Goal: Task Accomplishment & Management: Manage account settings

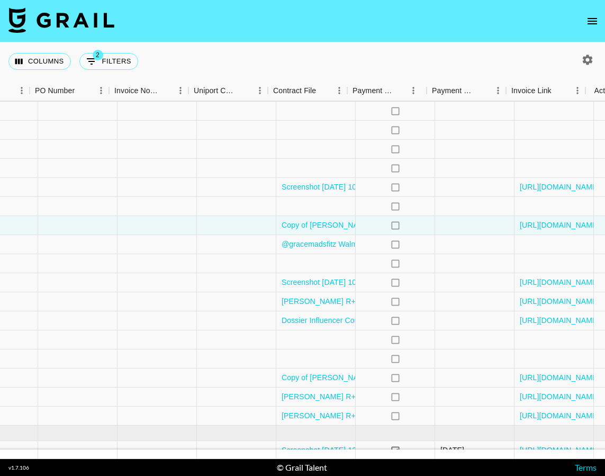
scroll to position [183, 1284]
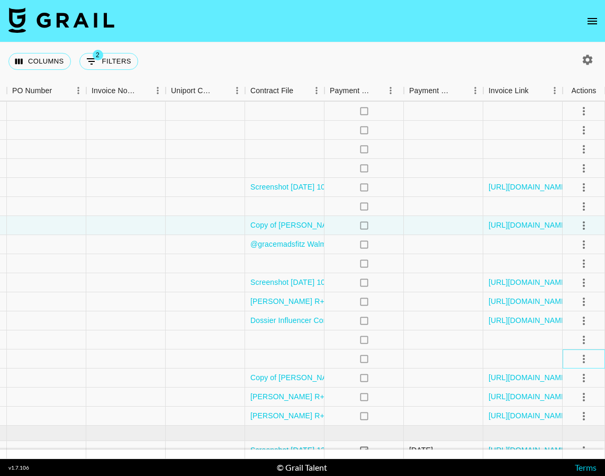
click at [571, 356] on div at bounding box center [583, 358] width 42 height 19
click at [585, 359] on icon "select merge strategy" at bounding box center [583, 358] width 13 height 13
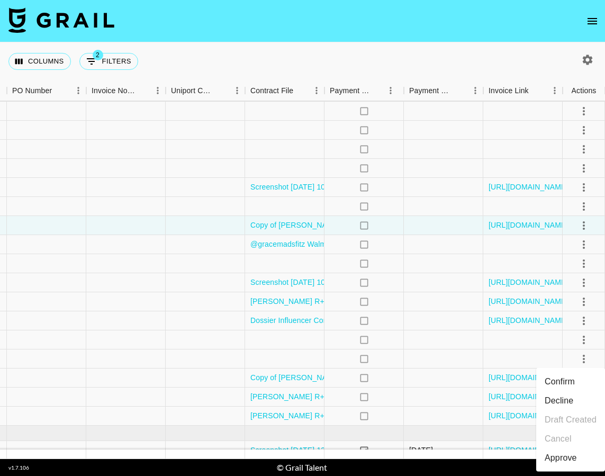
click at [576, 451] on div "Approve" at bounding box center [560, 457] width 32 height 13
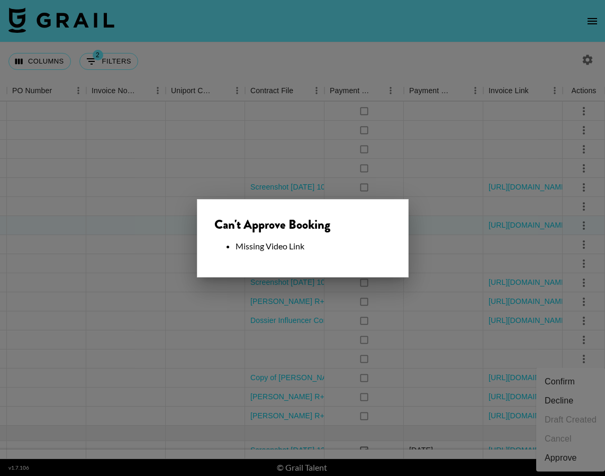
click at [485, 281] on div at bounding box center [302, 238] width 605 height 476
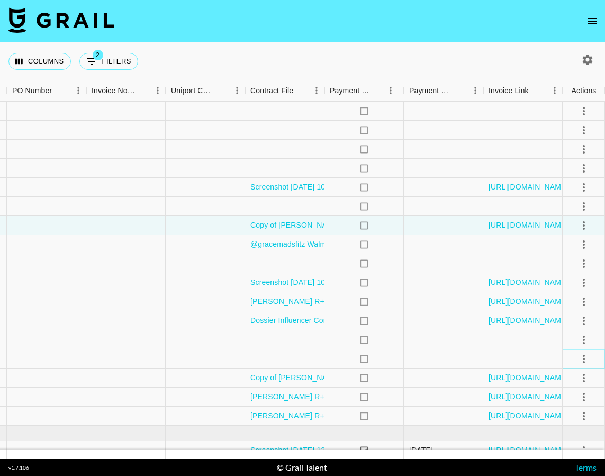
click at [582, 357] on icon "select merge strategy" at bounding box center [583, 358] width 13 height 13
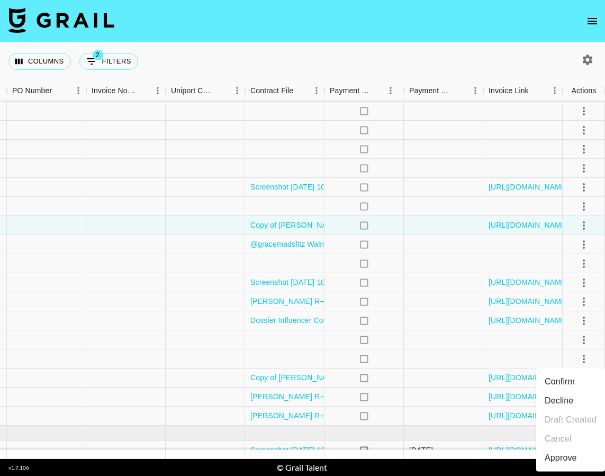
click at [578, 377] on li "Confirm" at bounding box center [570, 381] width 69 height 19
click at [570, 414] on li "Draft Created" at bounding box center [570, 419] width 69 height 19
click at [501, 376] on link "[URL][DOMAIN_NAME]" at bounding box center [528, 377] width 80 height 11
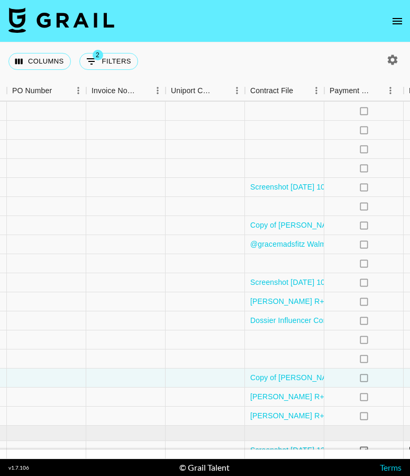
click at [395, 22] on icon "open drawer" at bounding box center [397, 21] width 13 height 13
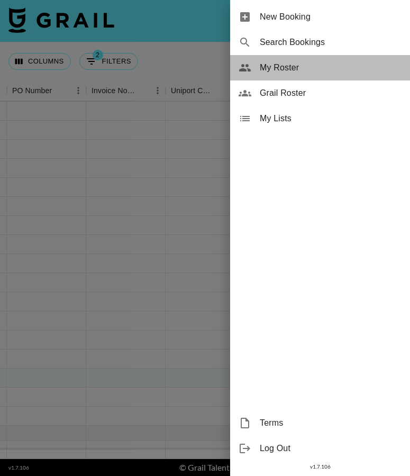
click at [325, 70] on span "My Roster" at bounding box center [331, 67] width 142 height 13
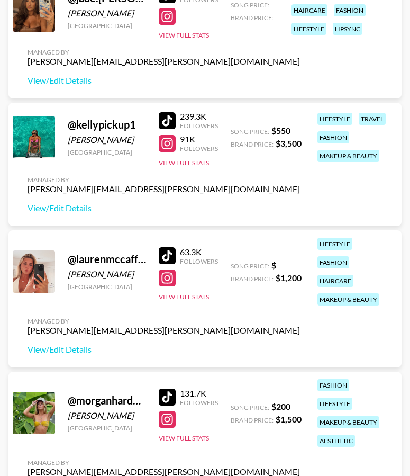
scroll to position [824, 0]
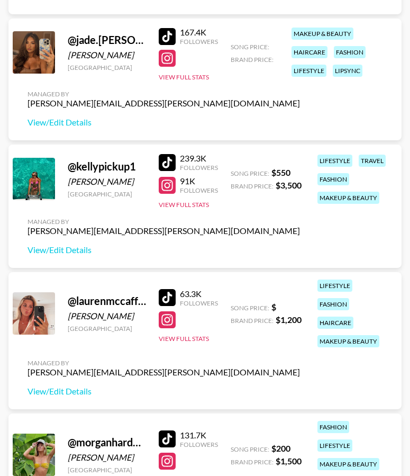
click at [160, 158] on div at bounding box center [167, 162] width 17 height 17
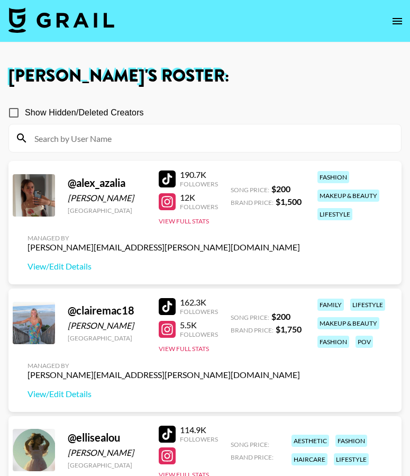
click at [48, 13] on img at bounding box center [61, 19] width 106 height 25
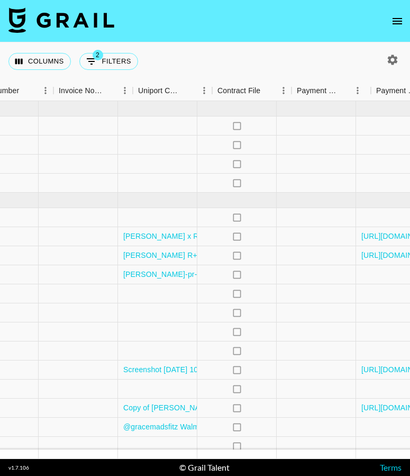
scroll to position [0, 1479]
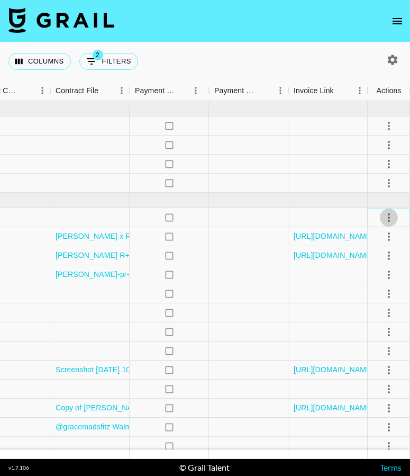
click at [389, 222] on icon "select merge strategy" at bounding box center [388, 217] width 13 height 13
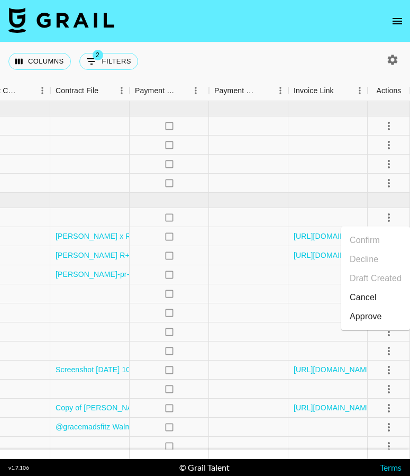
click at [378, 315] on div "Approve" at bounding box center [366, 316] width 32 height 13
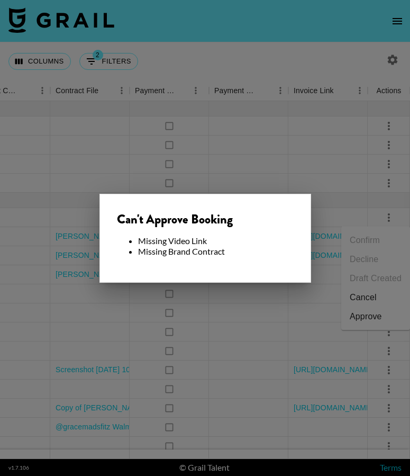
click at [278, 300] on div at bounding box center [205, 238] width 410 height 476
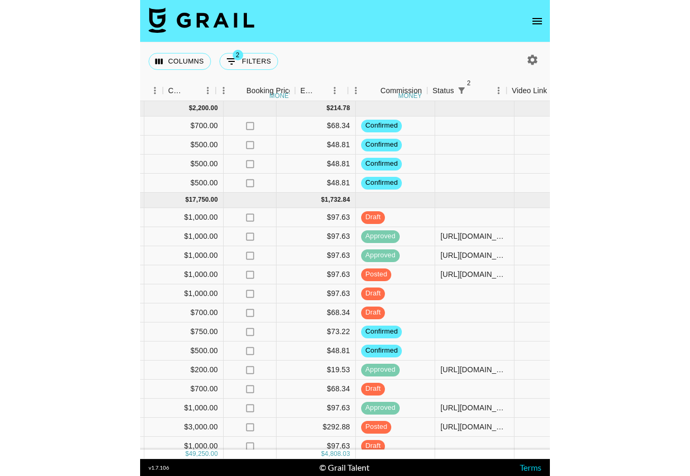
scroll to position [0, 766]
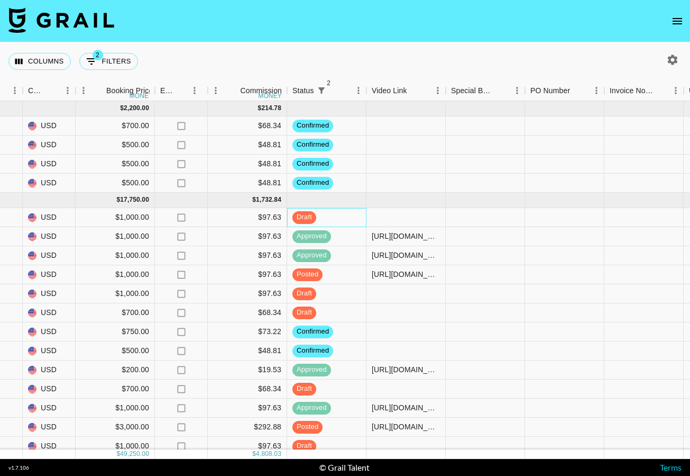
click at [341, 220] on div "draft" at bounding box center [326, 217] width 79 height 19
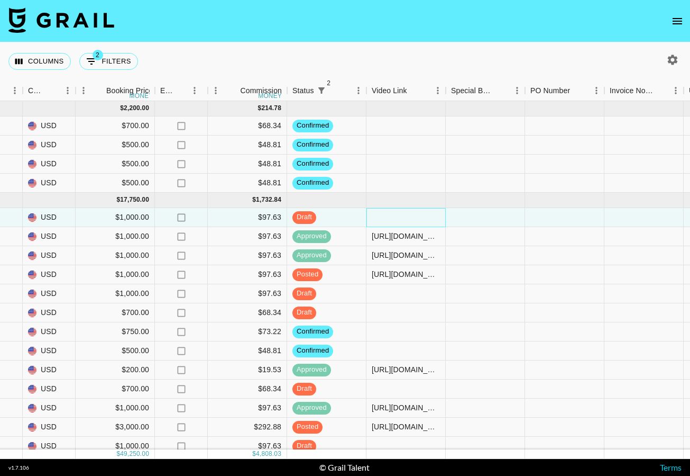
click at [396, 222] on div at bounding box center [406, 217] width 79 height 19
paste input "[URL][DOMAIN_NAME]"
type input "[URL][DOMAIN_NAME]"
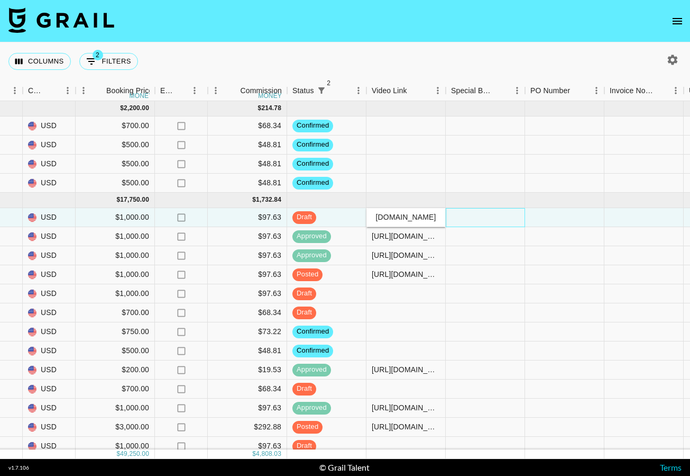
click at [490, 219] on div at bounding box center [485, 217] width 79 height 19
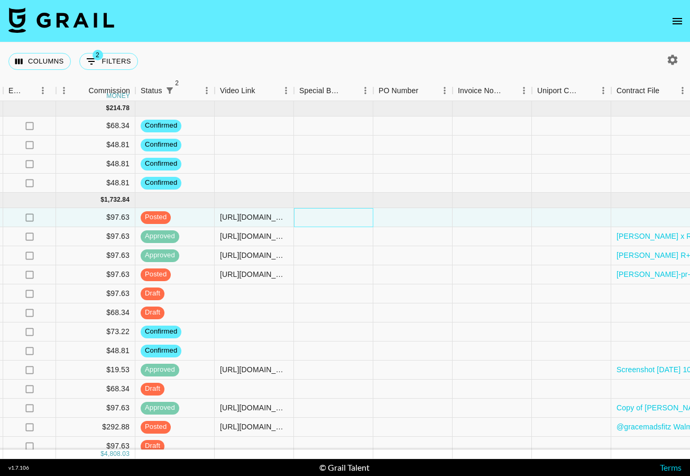
scroll to position [0, 1198]
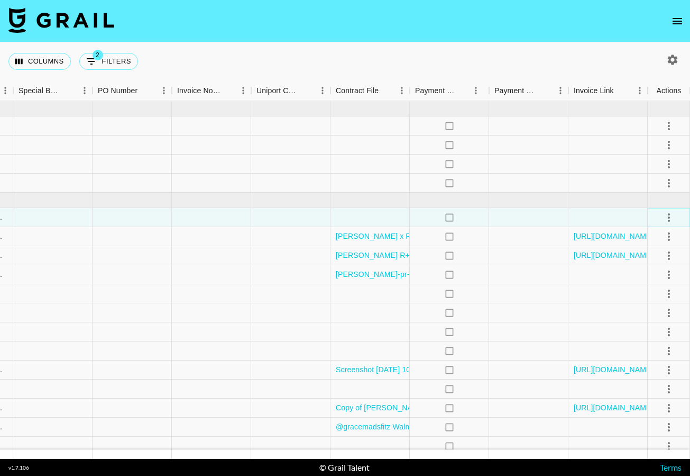
click at [604, 220] on icon "select merge strategy" at bounding box center [669, 217] width 13 height 13
click at [386, 216] on div at bounding box center [370, 217] width 79 height 19
click at [604, 214] on div at bounding box center [608, 217] width 79 height 19
click at [366, 211] on div at bounding box center [370, 217] width 79 height 19
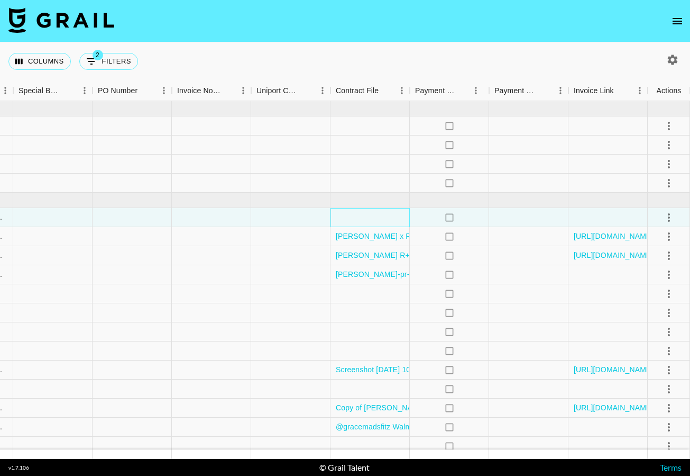
click at [366, 211] on div at bounding box center [370, 217] width 79 height 19
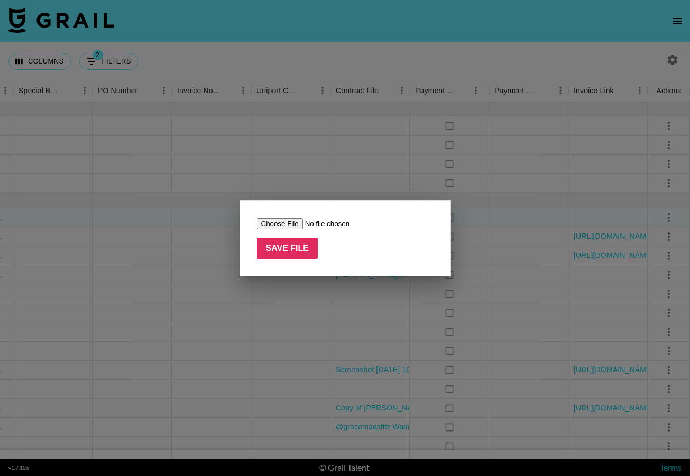
click at [300, 219] on input "file" at bounding box center [324, 223] width 134 height 11
type input "C:\fakepath\kelly-pickup-x-rodan-fields-influencer-agreement-september-2025-adv…"
click at [273, 245] on input "Save File" at bounding box center [287, 248] width 61 height 21
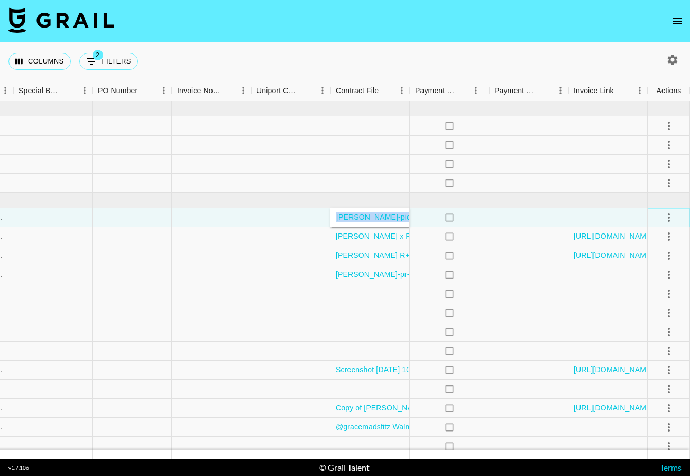
click at [604, 217] on icon "select merge strategy" at bounding box center [669, 217] width 2 height 8
click at [604, 320] on div "Approve" at bounding box center [646, 316] width 32 height 13
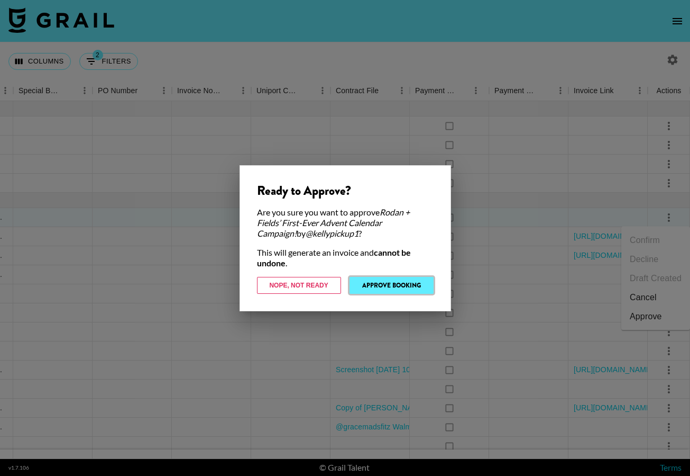
click at [418, 286] on button "Approve Booking" at bounding box center [392, 285] width 84 height 17
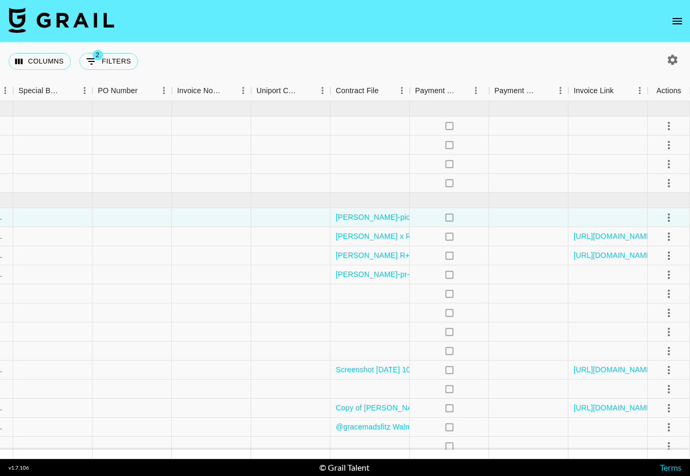
click at [405, 62] on div "Columns 2 Filters + Booking" at bounding box center [345, 61] width 690 height 38
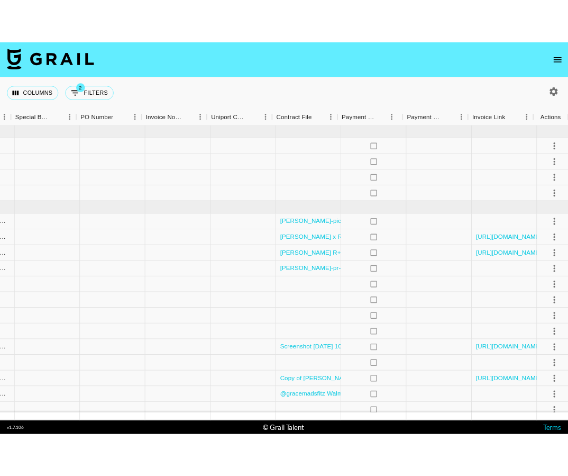
scroll to position [0, 1198]
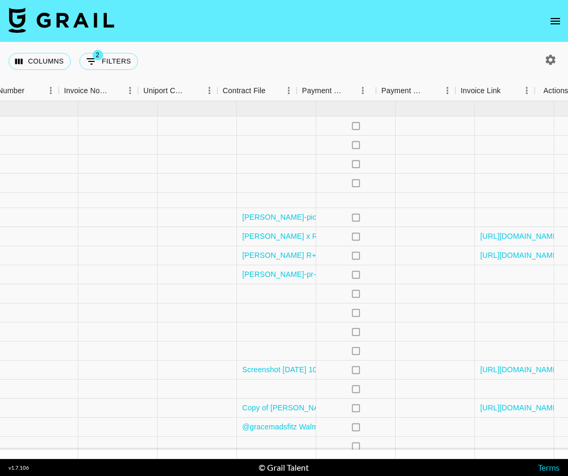
scroll to position [0, 1320]
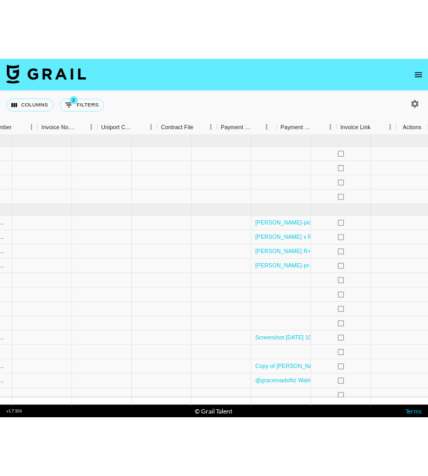
scroll to position [0, 1320]
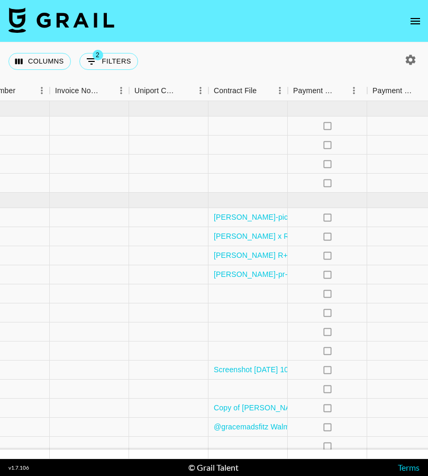
click at [414, 21] on icon "open drawer" at bounding box center [415, 21] width 13 height 13
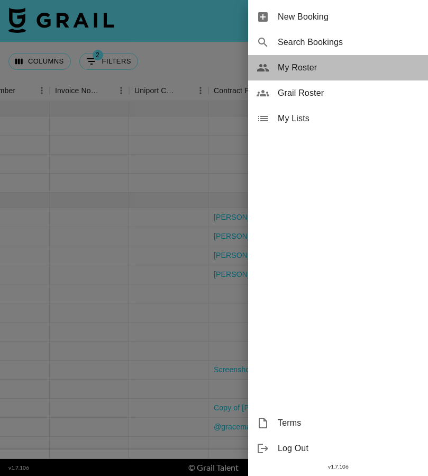
click at [334, 70] on span "My Roster" at bounding box center [349, 67] width 142 height 13
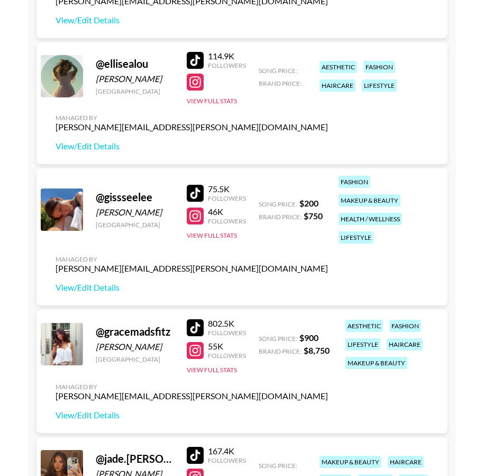
scroll to position [370, 0]
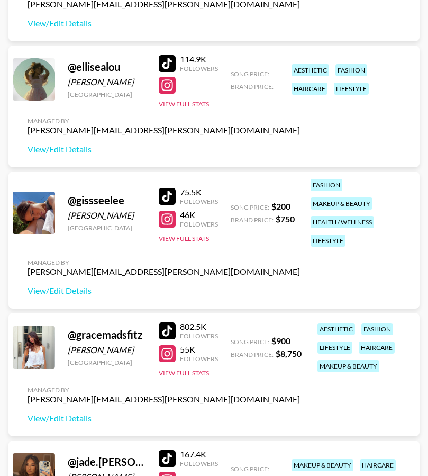
click at [164, 195] on div at bounding box center [167, 196] width 17 height 17
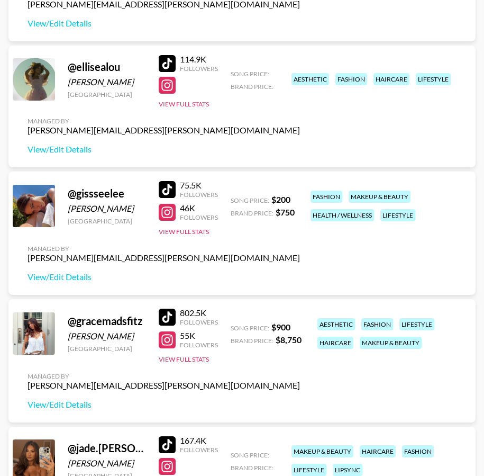
scroll to position [0, 0]
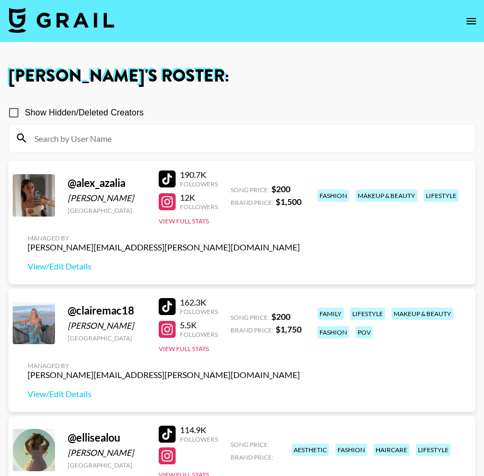
click at [86, 16] on img at bounding box center [61, 19] width 106 height 25
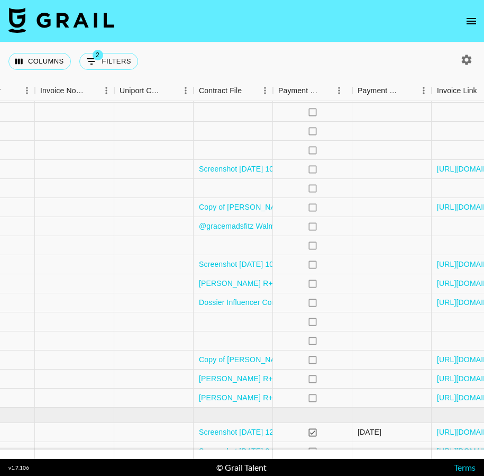
scroll to position [201, 1405]
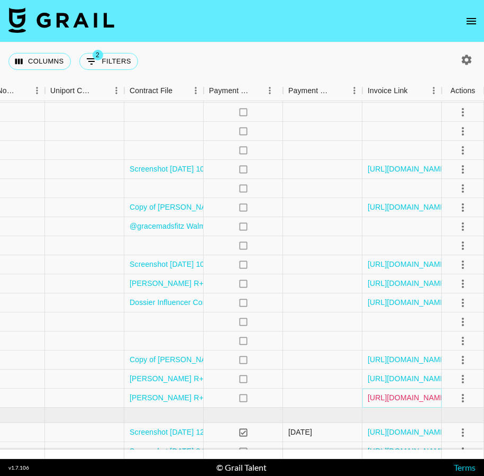
click at [423, 398] on link "[URL][DOMAIN_NAME]" at bounding box center [408, 397] width 80 height 11
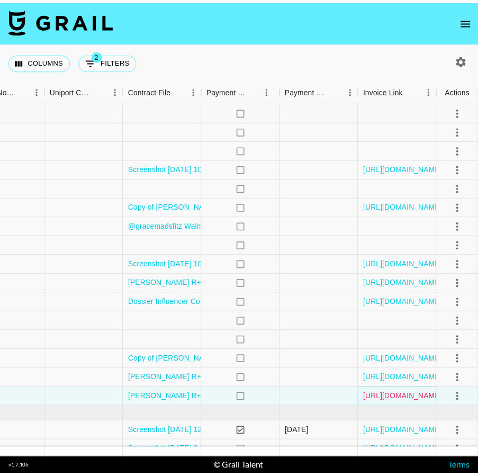
scroll to position [199, 1405]
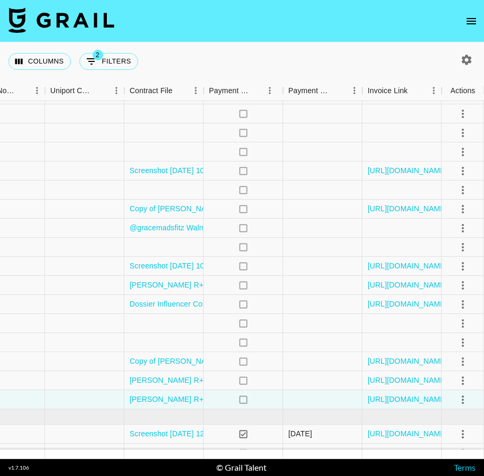
click at [477, 20] on icon "open drawer" at bounding box center [471, 21] width 13 height 13
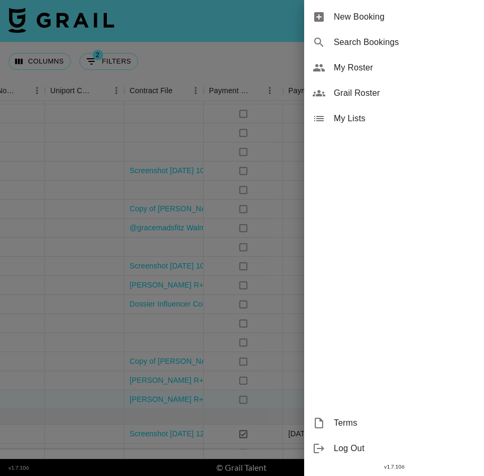
click at [380, 74] on div "My Roster" at bounding box center [394, 67] width 180 height 25
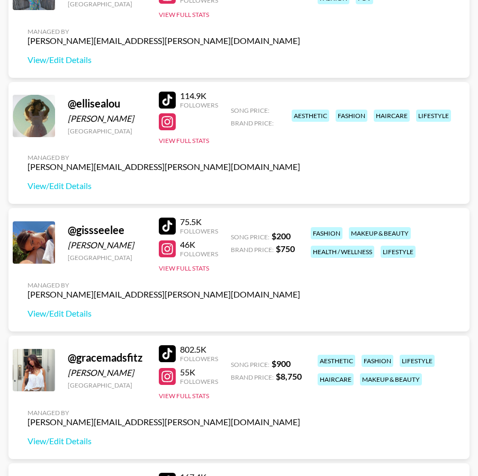
scroll to position [370, 0]
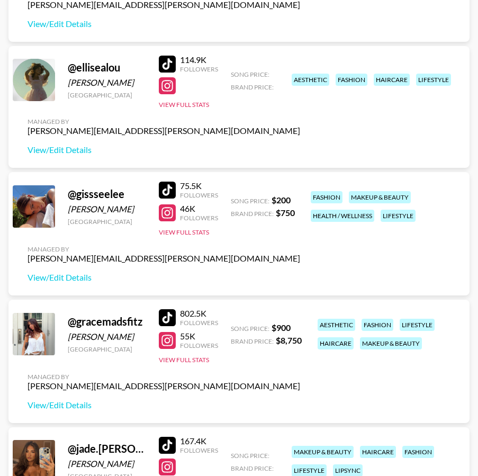
click at [163, 192] on div at bounding box center [167, 189] width 17 height 17
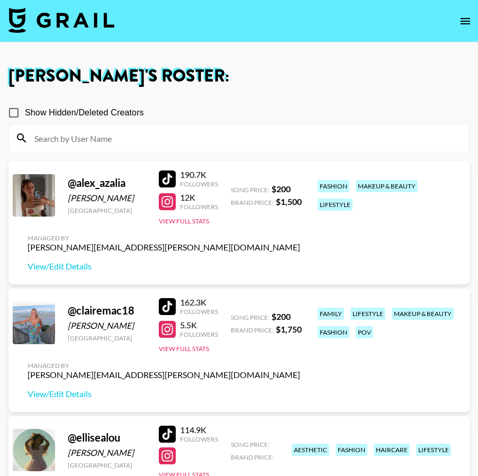
click at [91, 25] on img at bounding box center [61, 19] width 106 height 25
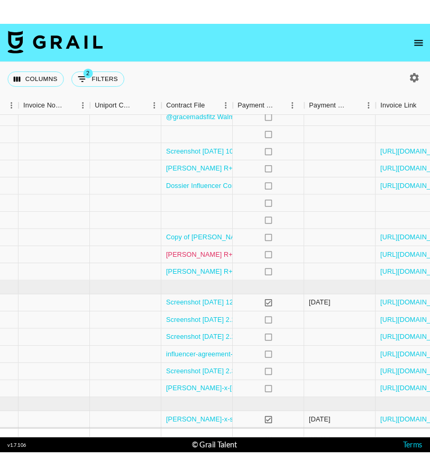
scroll to position [323, 1411]
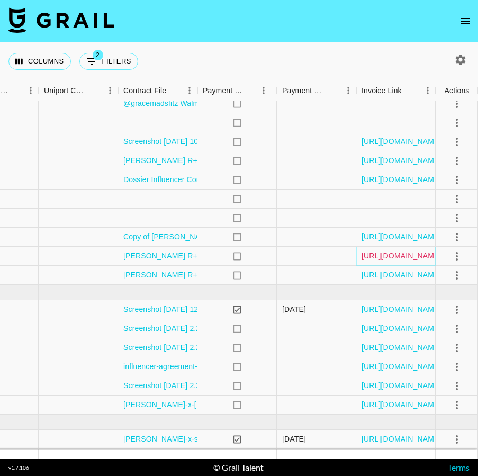
click at [377, 257] on link "[URL][DOMAIN_NAME]" at bounding box center [401, 255] width 80 height 11
